Goal: Obtain resource: Download file/media

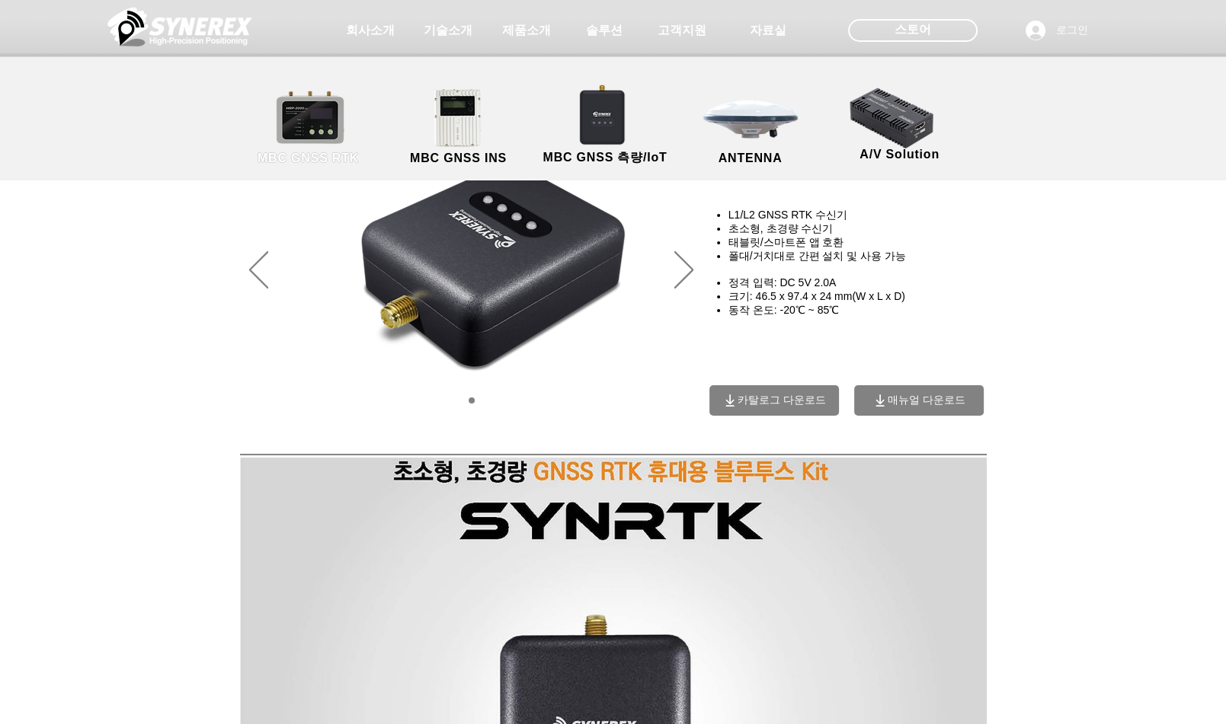
click at [313, 140] on link "MBC GNSS RTK" at bounding box center [308, 128] width 137 height 80
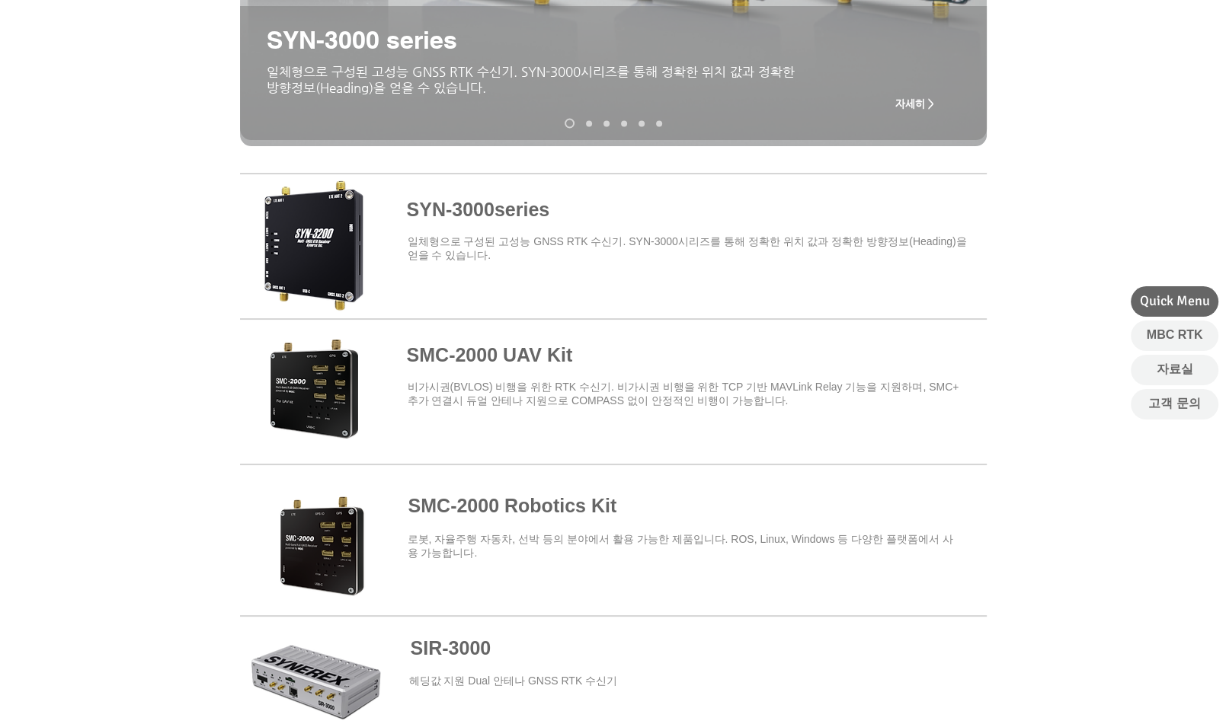
scroll to position [457, 0]
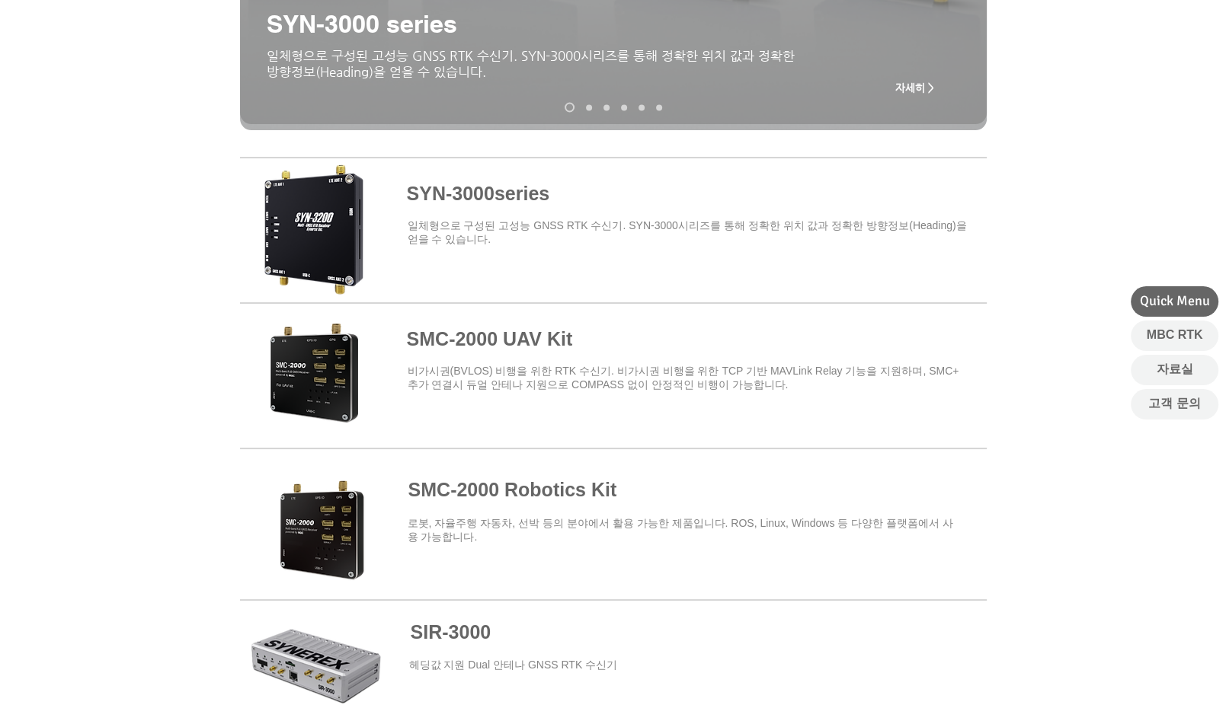
click at [535, 344] on span at bounding box center [613, 372] width 747 height 133
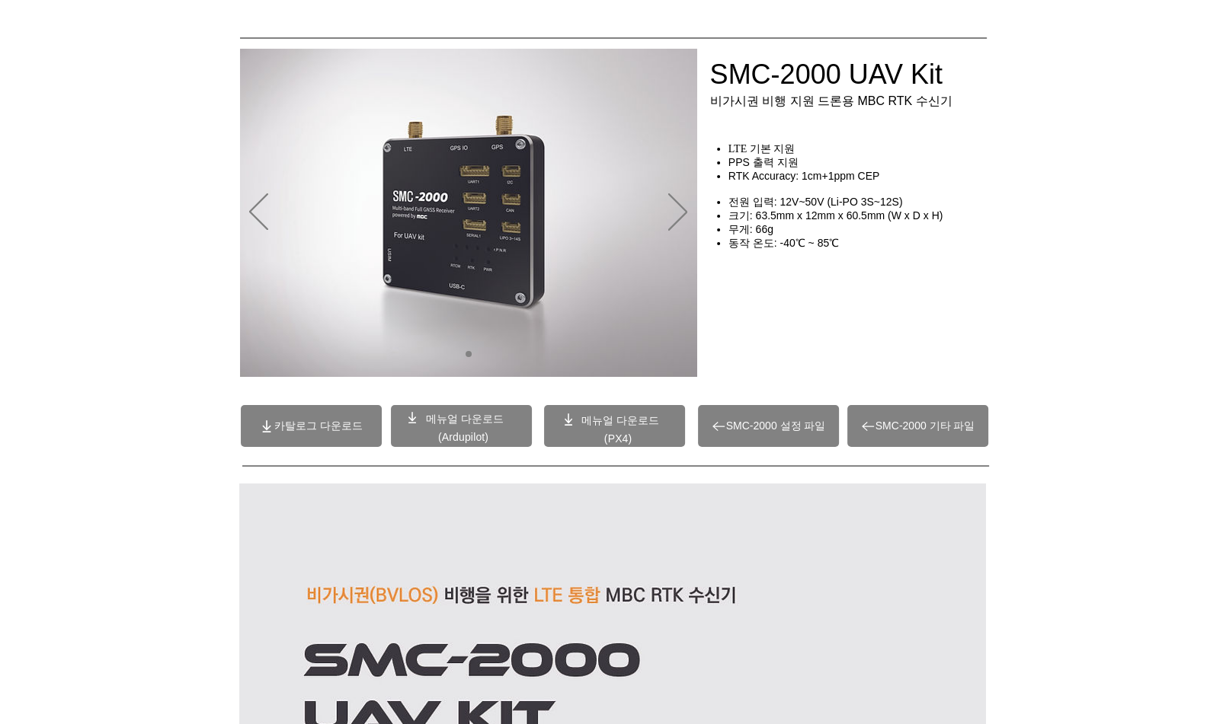
scroll to position [229, 0]
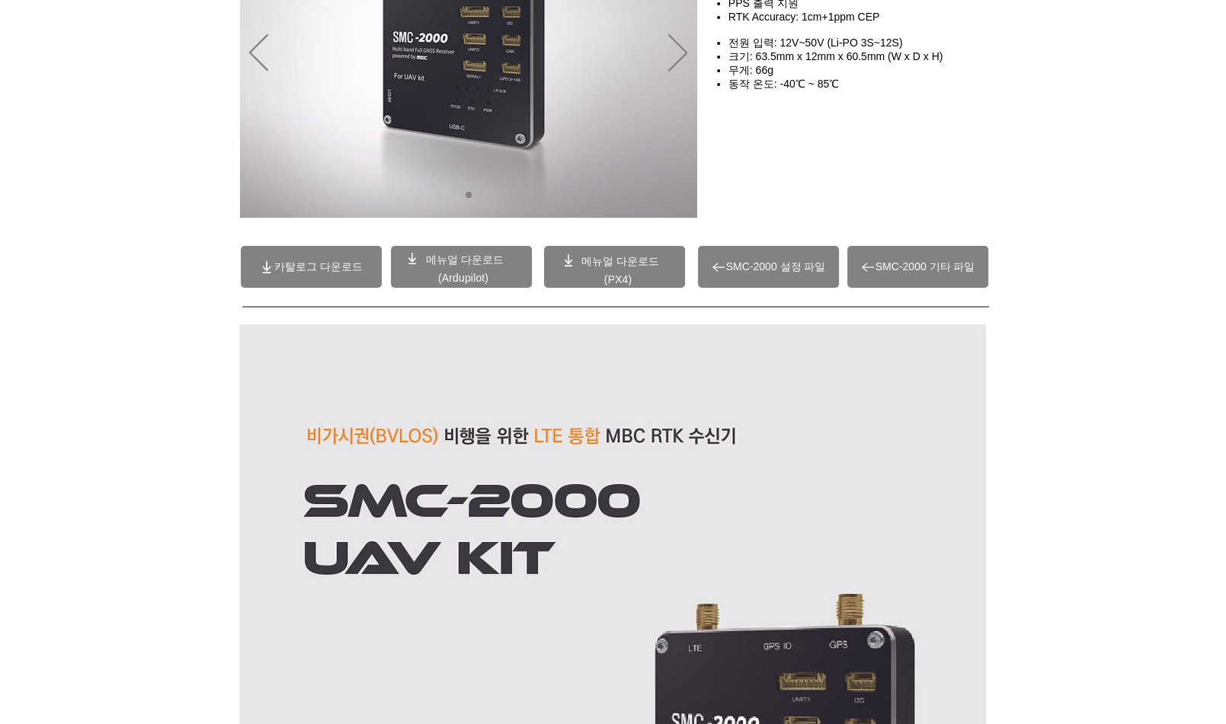
click at [446, 272] on span "(Ardupilot)" at bounding box center [463, 278] width 50 height 12
click at [308, 280] on span "카탈로그 다운로드" at bounding box center [311, 267] width 141 height 42
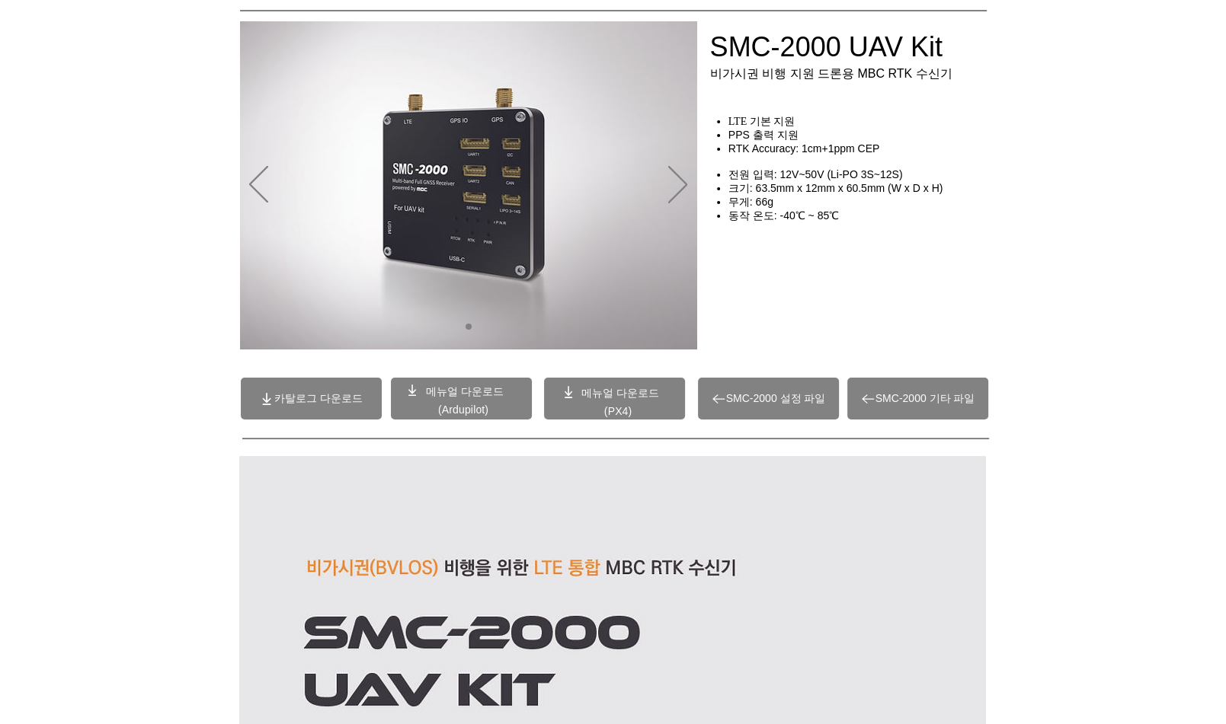
scroll to position [0, 0]
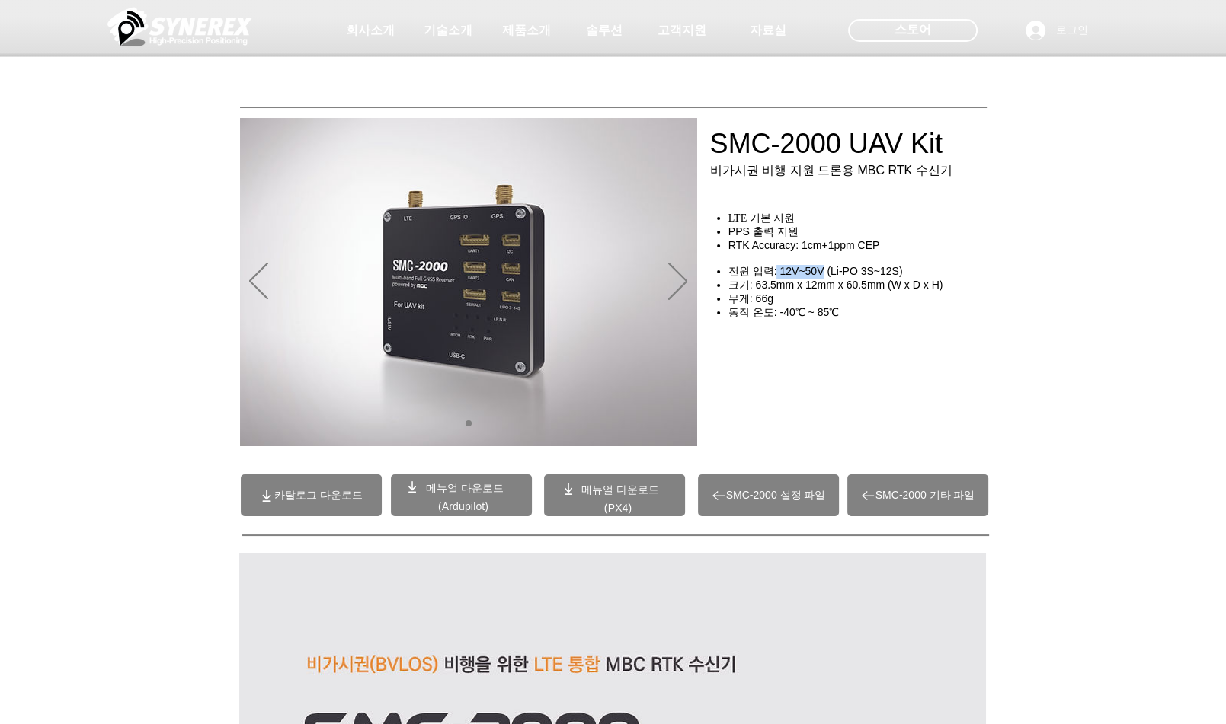
drag, startPoint x: 777, startPoint y: 283, endPoint x: 823, endPoint y: 283, distance: 45.7
click at [823, 277] on span "전원 입력: 12V~50V (Li-PO 3S~12S)" at bounding box center [815, 271] width 174 height 12
click at [831, 426] on div "main content" at bounding box center [861, 373] width 305 height 133
